Goal: Navigation & Orientation: Find specific page/section

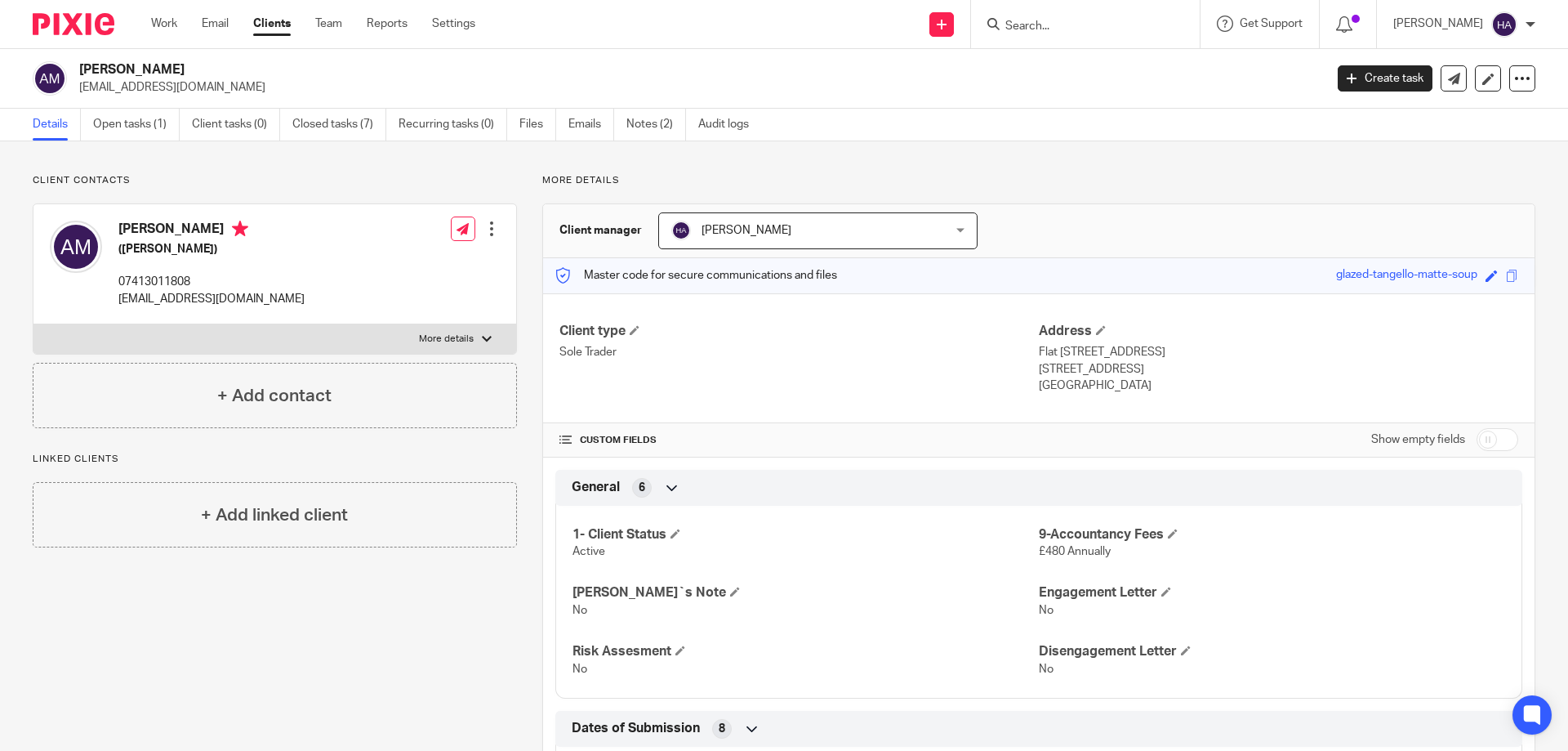
click at [1069, 15] on form at bounding box center [1090, 24] width 174 height 20
drag, startPoint x: 1112, startPoint y: 30, endPoint x: 1125, endPoint y: 6, distance: 27.3
click at [1112, 31] on input "Search" at bounding box center [1077, 26] width 147 height 14
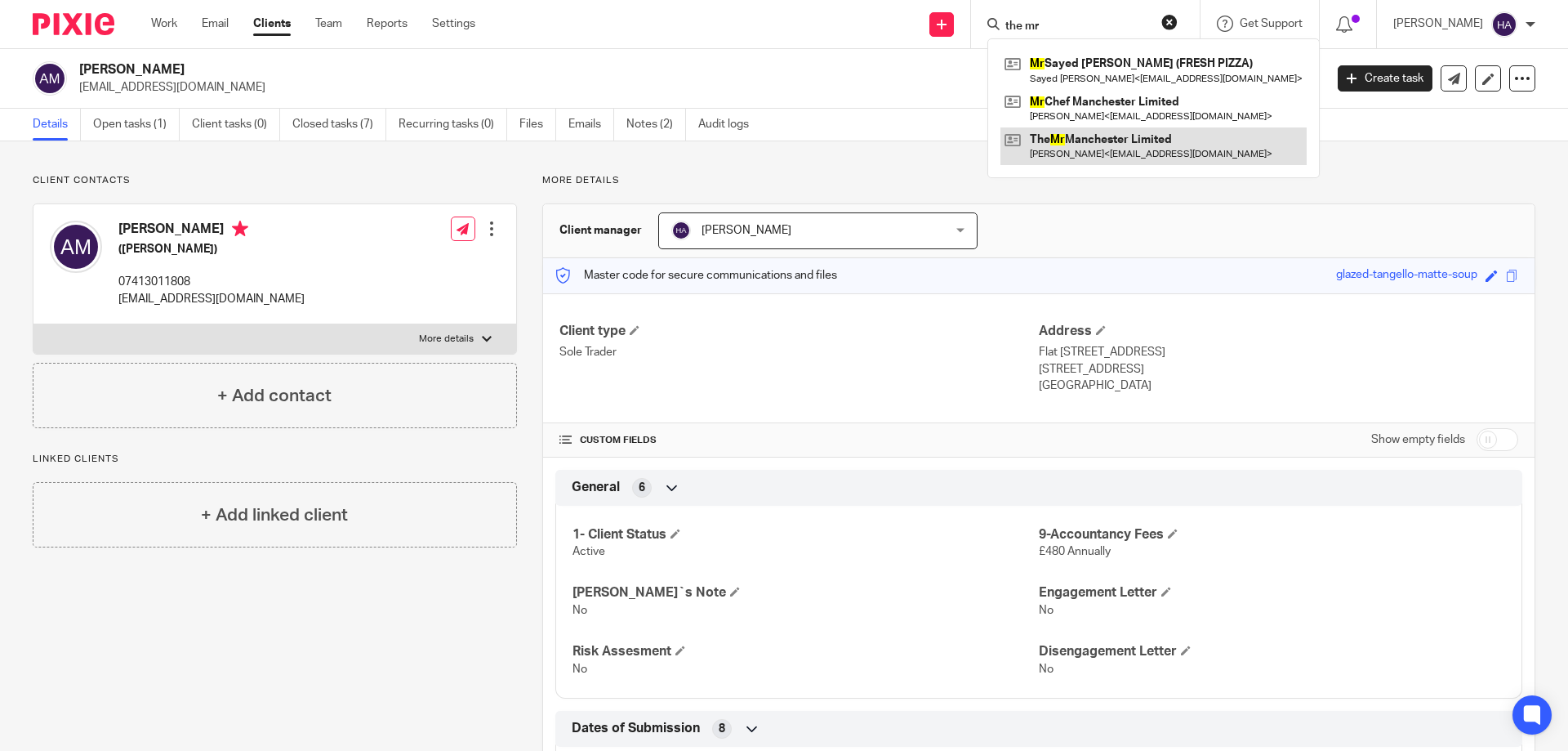
type input "the mr"
click at [1144, 148] on link at bounding box center [1153, 146] width 306 height 37
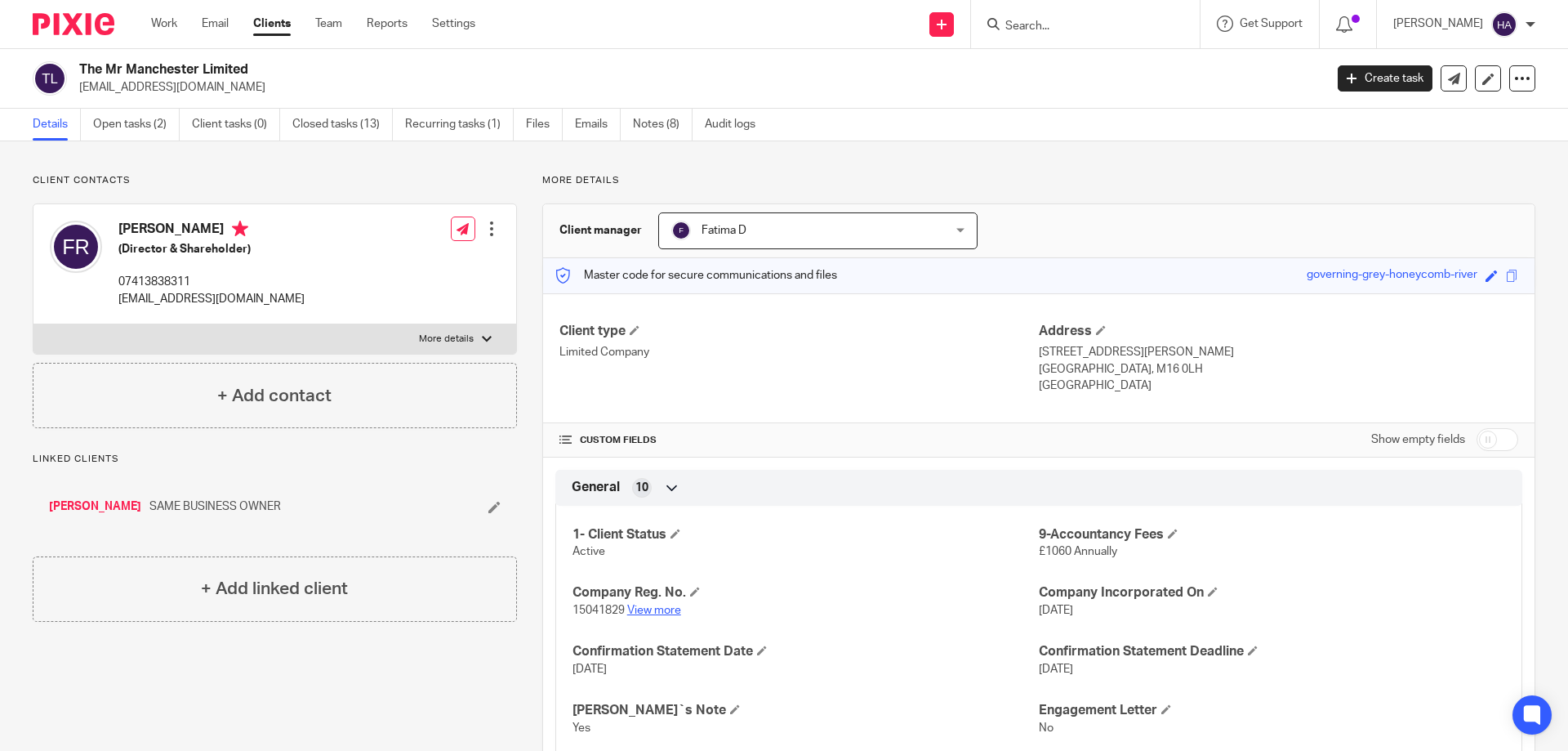
click at [651, 610] on link "View more" at bounding box center [654, 609] width 54 height 11
